Goal: Navigation & Orientation: Understand site structure

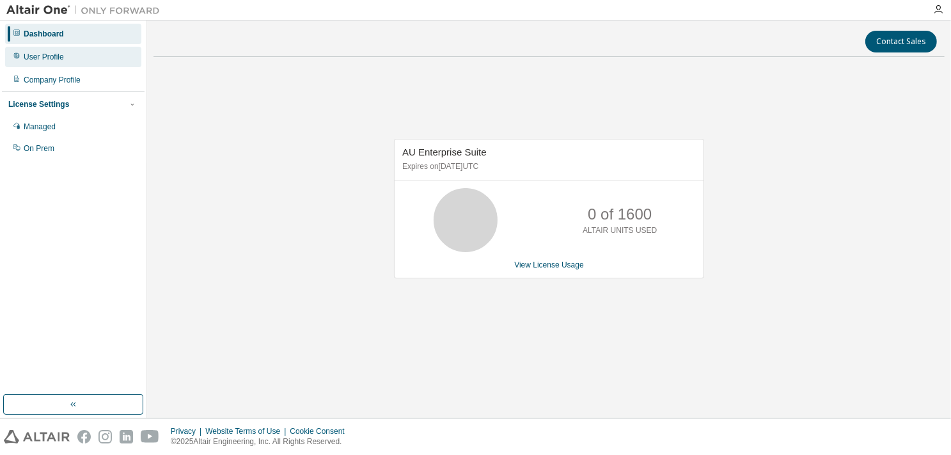
click at [61, 59] on div "User Profile" at bounding box center [44, 57] width 40 height 10
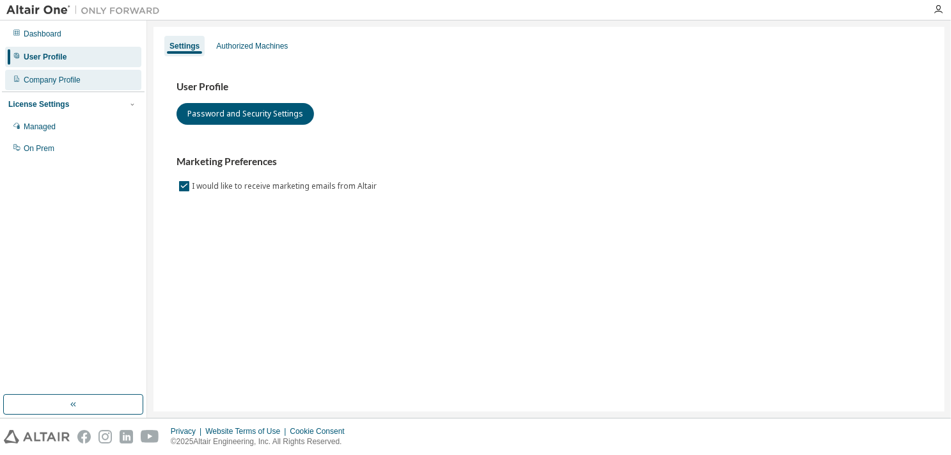
click at [57, 83] on div "Company Profile" at bounding box center [52, 80] width 57 height 10
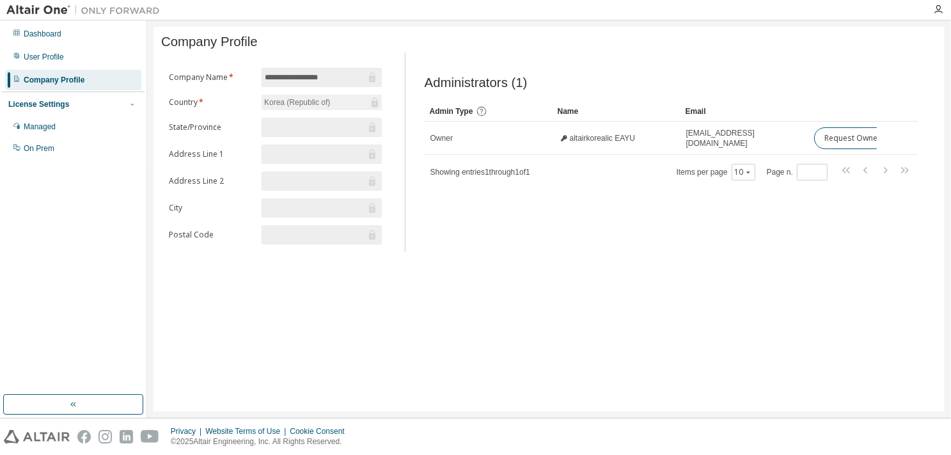
click at [49, 108] on div "License Settings" at bounding box center [38, 104] width 61 height 10
click at [41, 124] on div "Managed" at bounding box center [40, 126] width 32 height 10
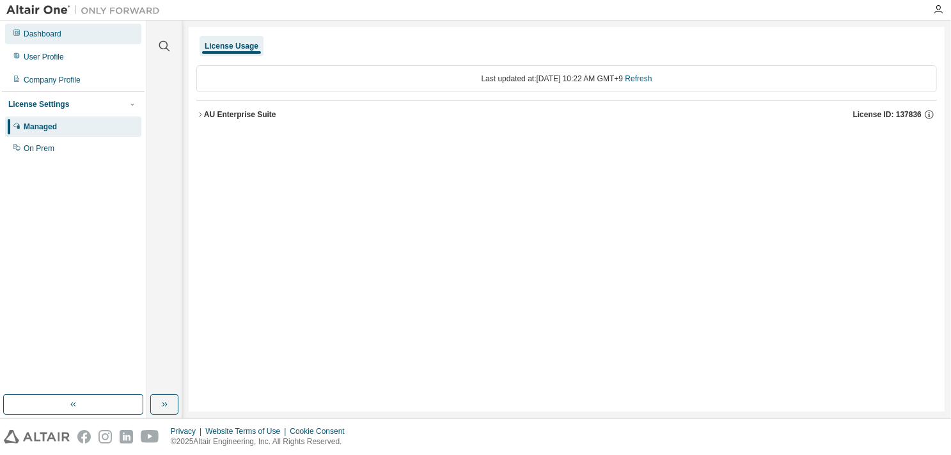
click at [54, 35] on div "Dashboard" at bounding box center [43, 34] width 38 height 10
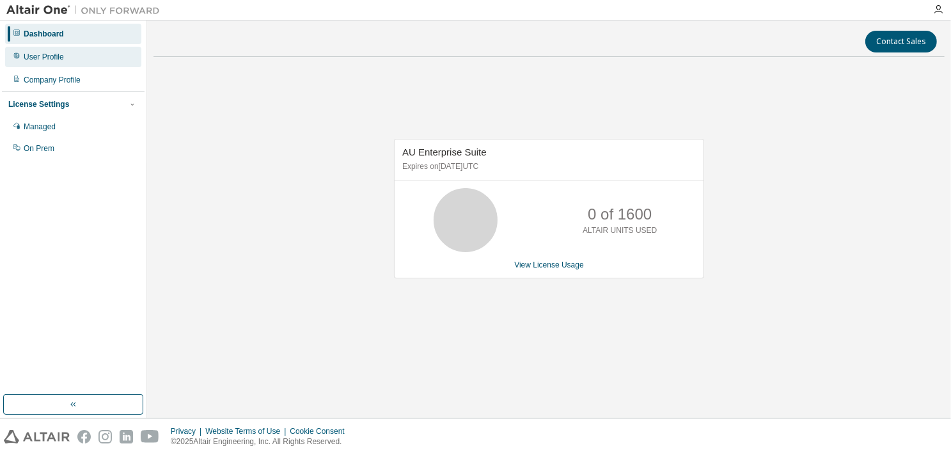
click at [49, 56] on div "User Profile" at bounding box center [44, 57] width 40 height 10
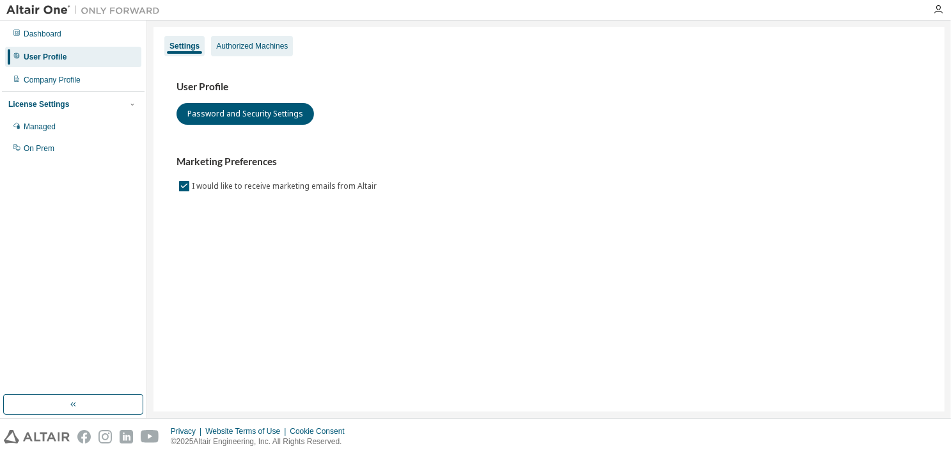
click at [248, 48] on div "Authorized Machines" at bounding box center [252, 46] width 72 height 10
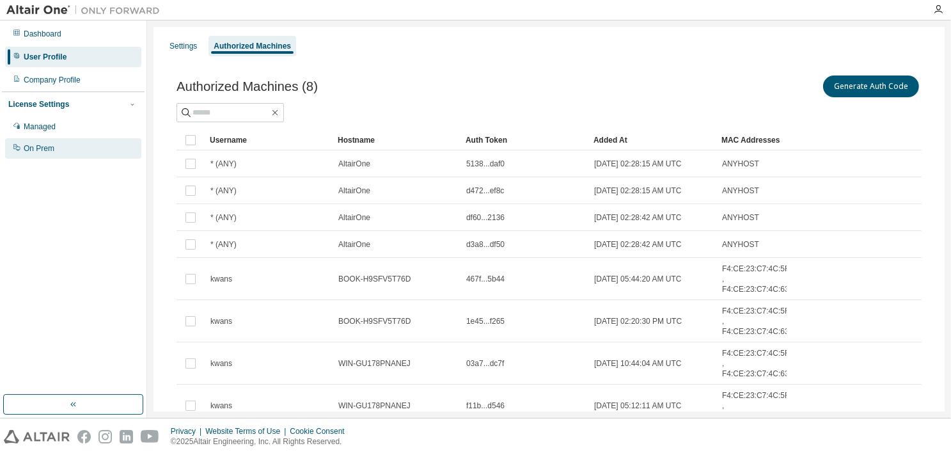
click at [46, 149] on div "On Prem" at bounding box center [39, 148] width 31 height 10
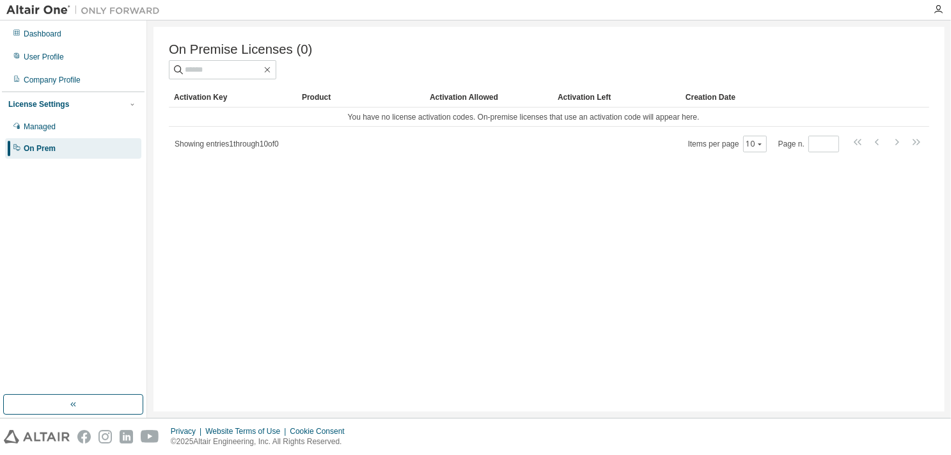
click at [65, 240] on div "Dashboard User Profile Company Profile License Settings Managed On Prem" at bounding box center [73, 207] width 143 height 370
